Goal: Transaction & Acquisition: Download file/media

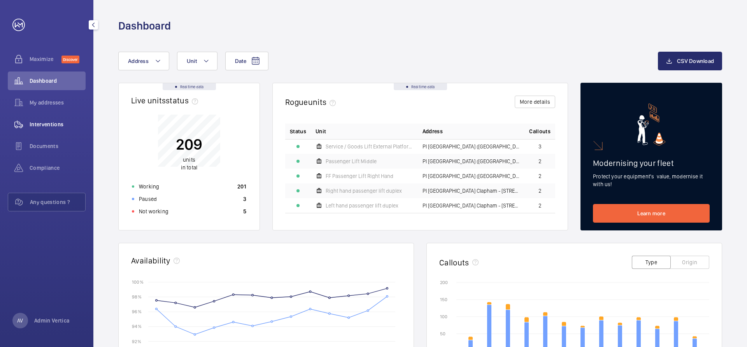
click at [41, 119] on div "Interventions" at bounding box center [47, 124] width 78 height 19
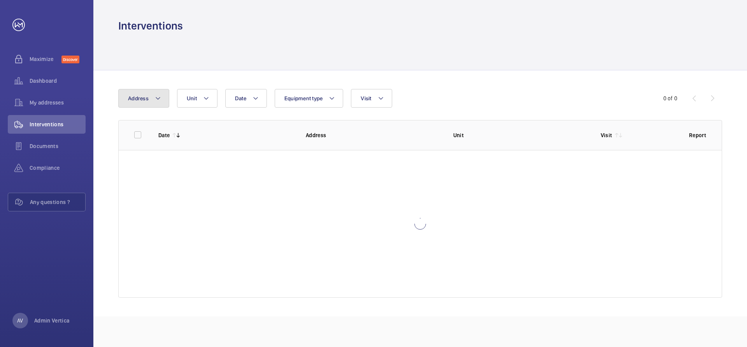
click at [145, 102] on button "Address" at bounding box center [143, 98] width 51 height 19
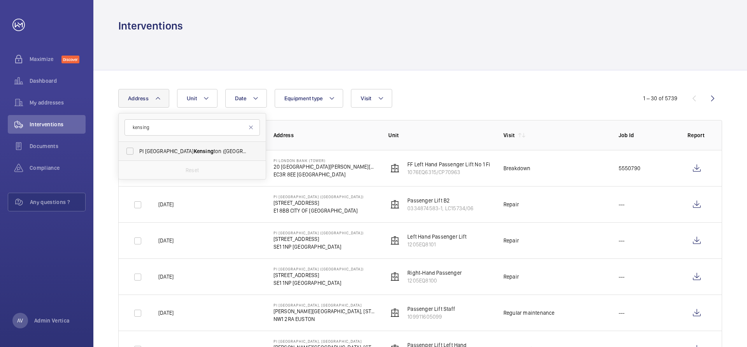
type input "kensing"
click at [154, 150] on span "PI London Kensing ton ([GEOGRAPHIC_DATA]) - [STREET_ADDRESS][PERSON_NAME]" at bounding box center [192, 151] width 107 height 8
click at [138, 150] on input "PI London Kensing ton ([GEOGRAPHIC_DATA]) - [STREET_ADDRESS][PERSON_NAME]" at bounding box center [130, 152] width 16 height 16
checkbox input "true"
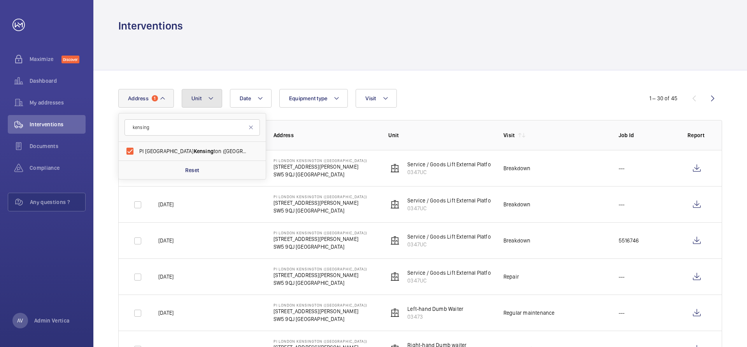
click at [211, 97] on mat-icon at bounding box center [211, 98] width 6 height 9
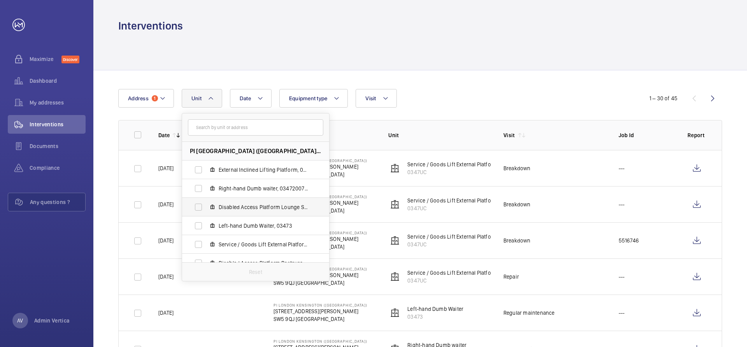
click at [236, 206] on span "Disabled Access Platform Lounge Steps, 034748544" at bounding box center [264, 207] width 90 height 8
click at [206, 206] on input "Disabled Access Platform Lounge Steps, 034748544" at bounding box center [199, 208] width 16 height 16
checkbox input "true"
click at [474, 74] on div "Date Address [STREET_ADDRESS][PERSON_NAME] KENSINGTON External Inclined Lifting…" at bounding box center [419, 228] width 653 height 316
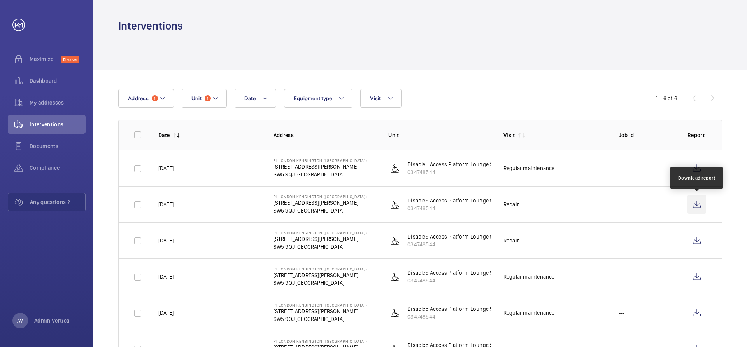
click at [696, 208] on wm-front-icon-button at bounding box center [696, 204] width 19 height 19
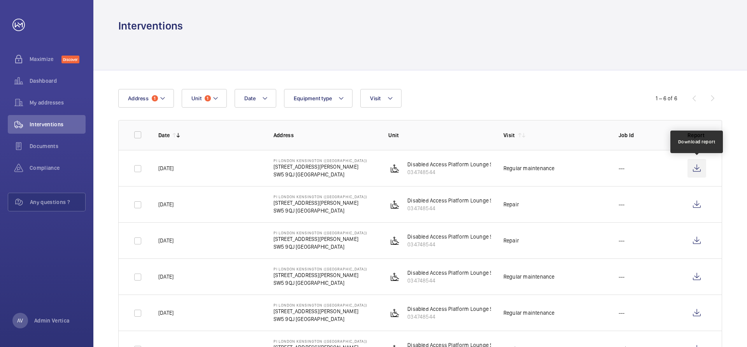
click at [697, 165] on wm-front-icon-button at bounding box center [696, 168] width 19 height 19
